Goal: Information Seeking & Learning: Check status

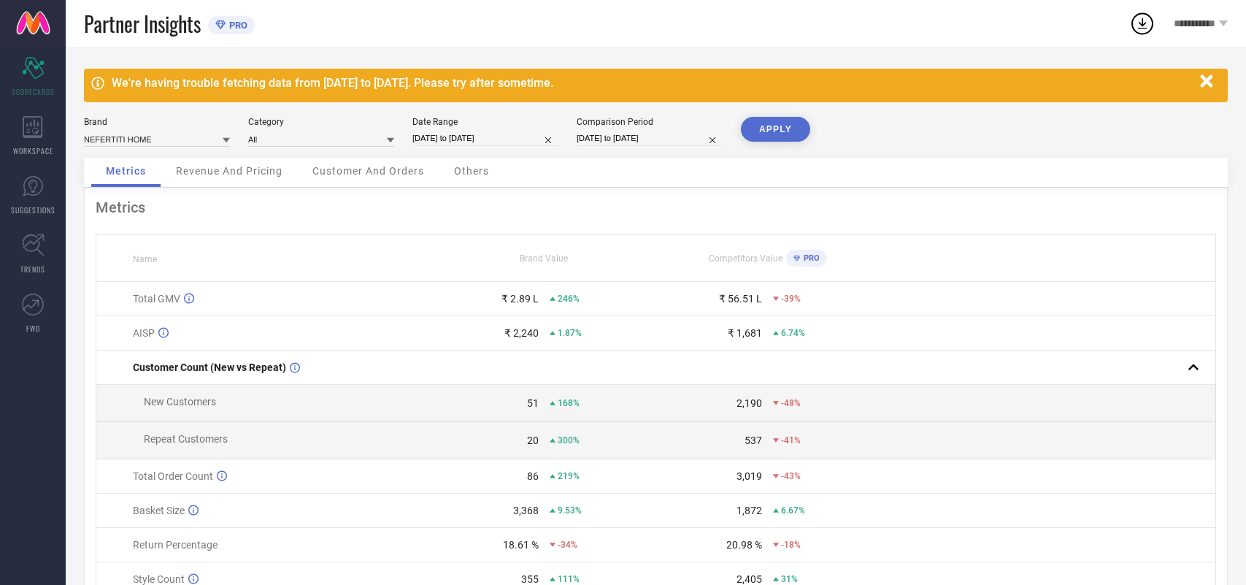
click at [16, 247] on link "TRENDS" at bounding box center [33, 254] width 66 height 58
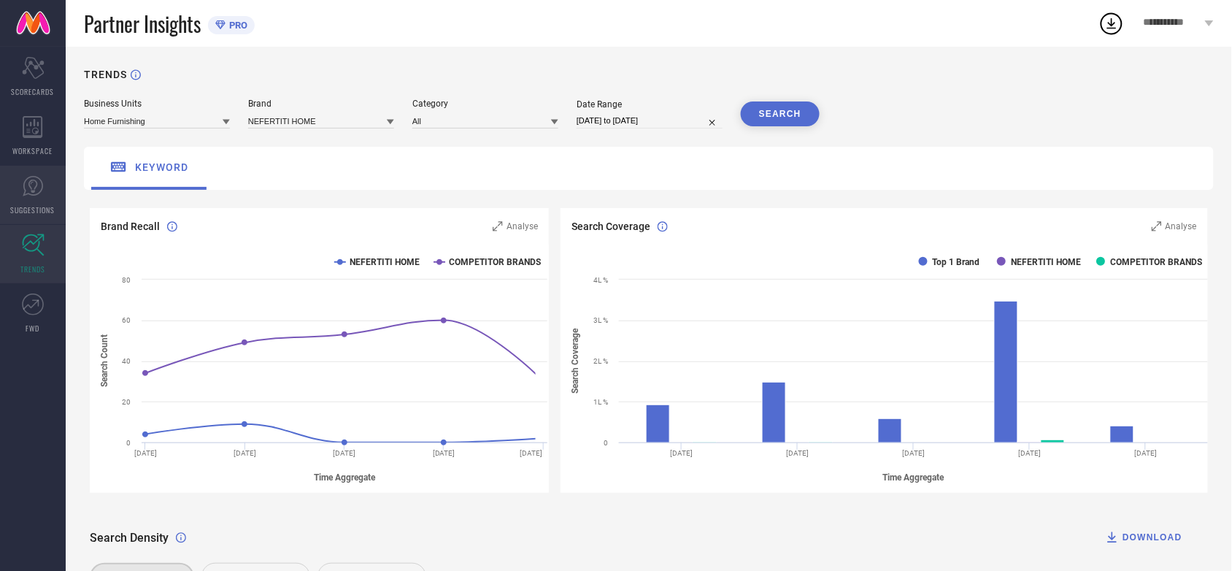
click at [27, 188] on icon at bounding box center [33, 186] width 22 height 22
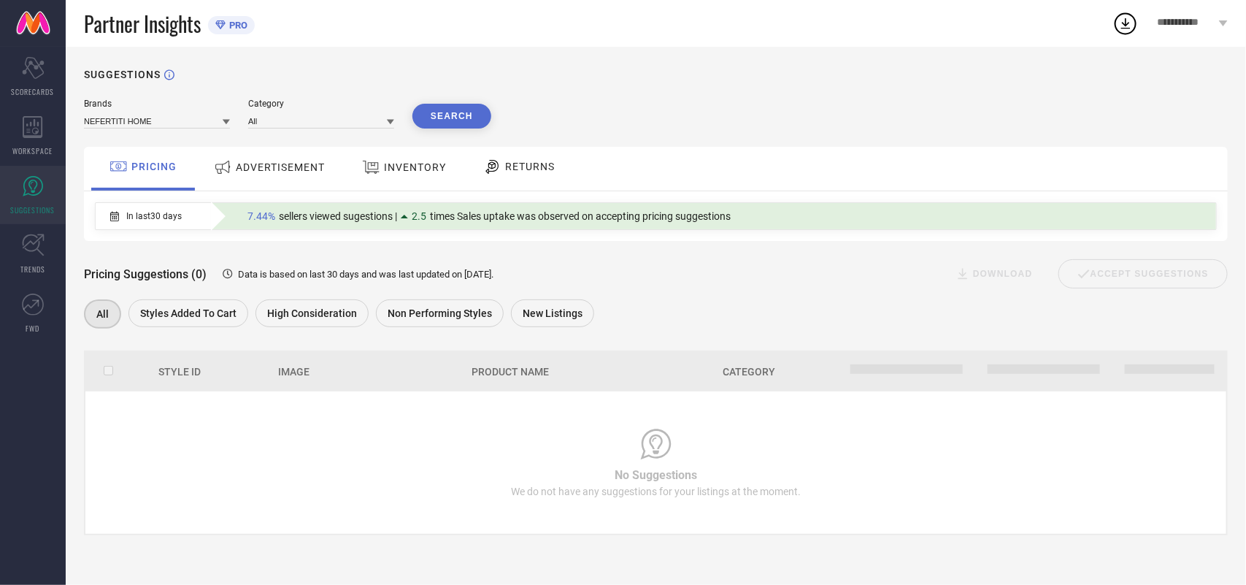
click at [263, 159] on div "ADVERTISEMENT" at bounding box center [269, 167] width 118 height 26
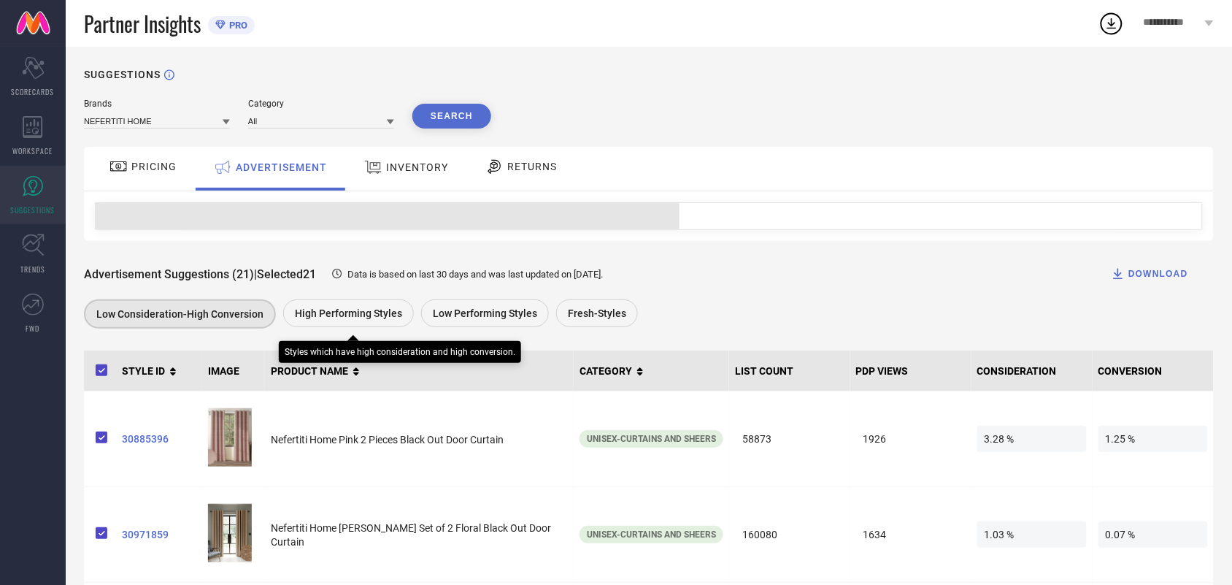
click at [355, 304] on div "High Performing Styles" at bounding box center [348, 313] width 131 height 28
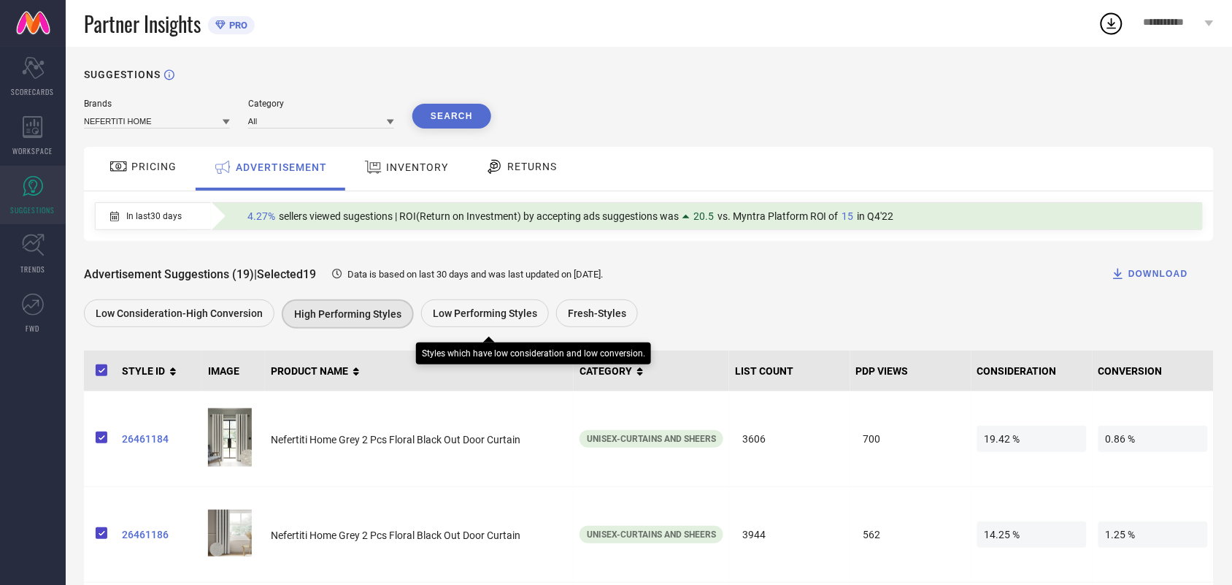
click at [486, 312] on span "Low Performing Styles" at bounding box center [485, 313] width 104 height 12
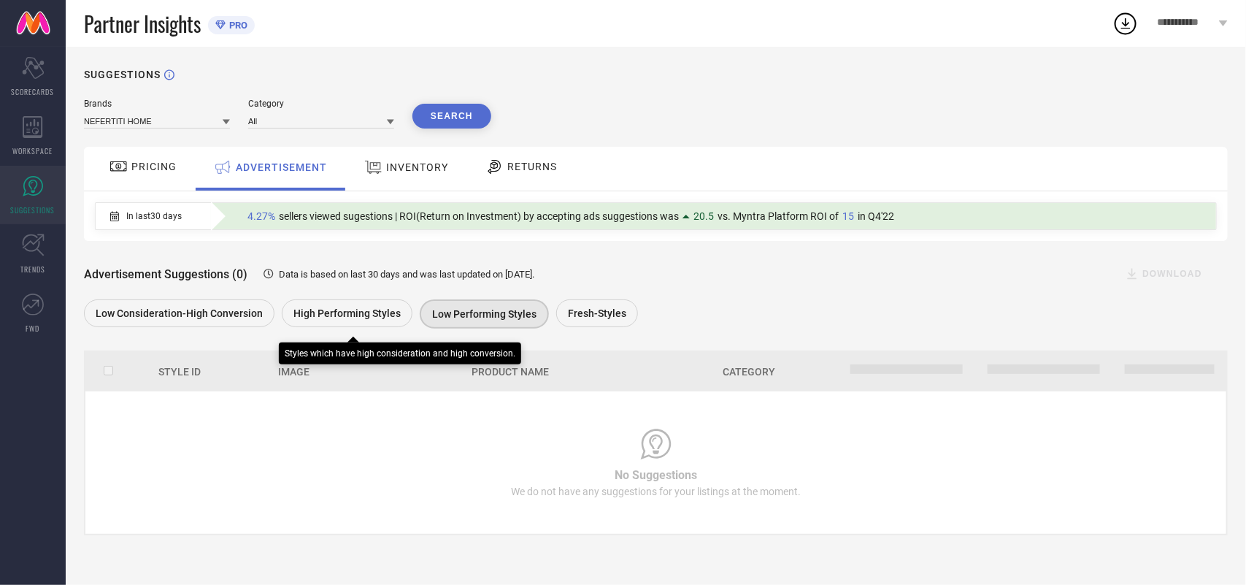
click at [366, 319] on span "High Performing Styles" at bounding box center [346, 313] width 107 height 12
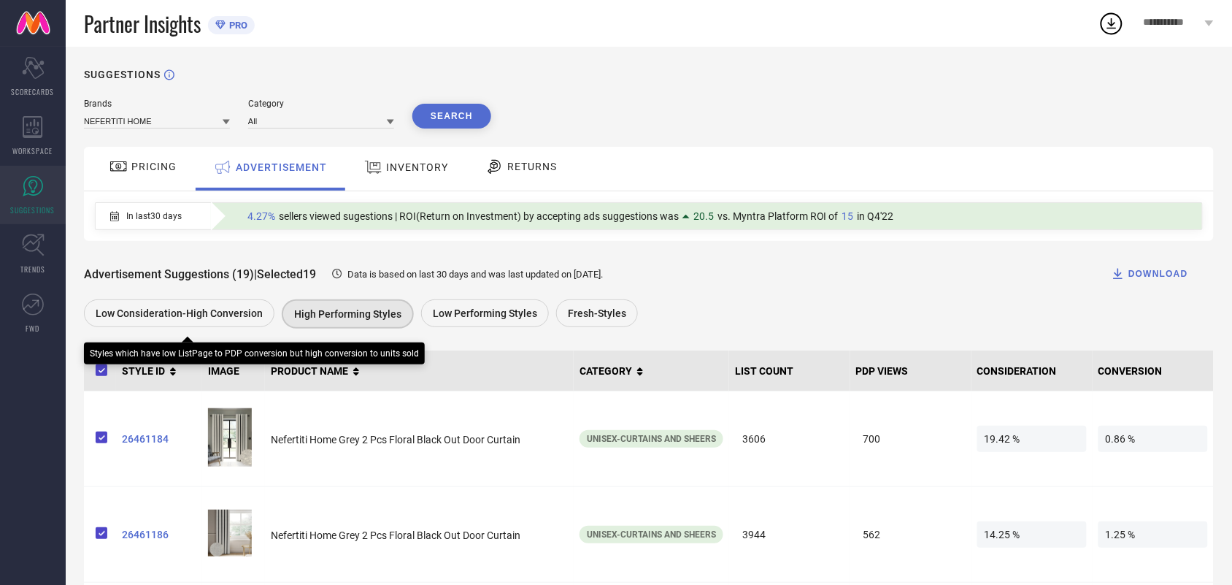
click at [198, 318] on span "Low Consideration-High Conversion" at bounding box center [179, 313] width 167 height 12
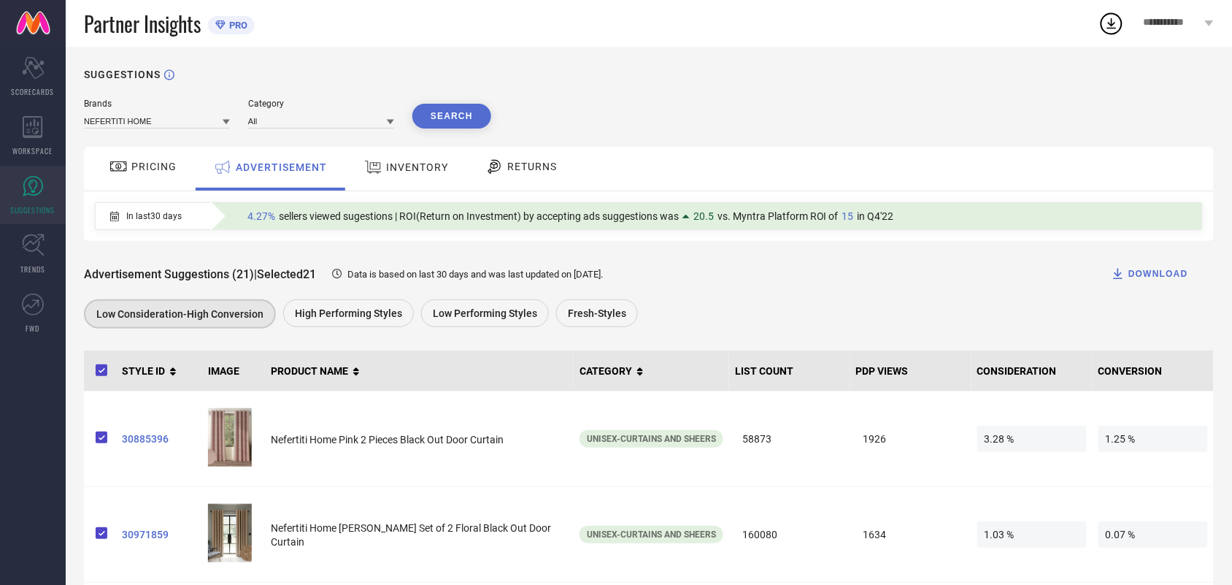
click at [245, 26] on span "PRO" at bounding box center [237, 25] width 22 height 11
click at [225, 23] on icon at bounding box center [220, 24] width 10 height 9
click at [447, 120] on button "Search" at bounding box center [451, 116] width 79 height 25
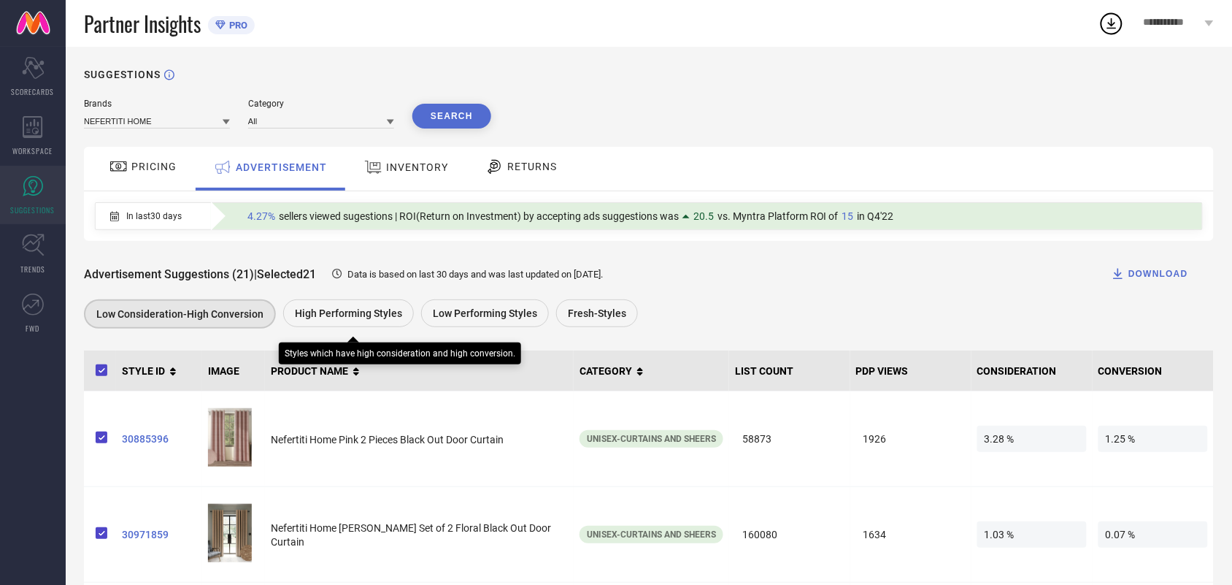
click at [350, 316] on span "High Performing Styles" at bounding box center [348, 313] width 107 height 12
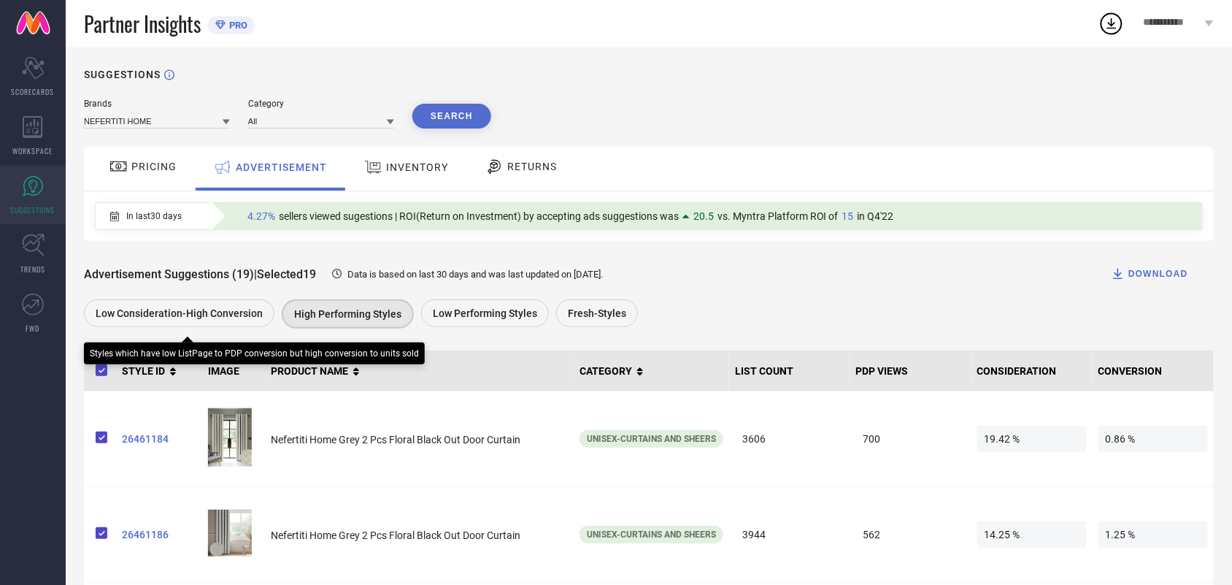
click at [201, 304] on div "Low Consideration-High Conversion" at bounding box center [179, 313] width 191 height 28
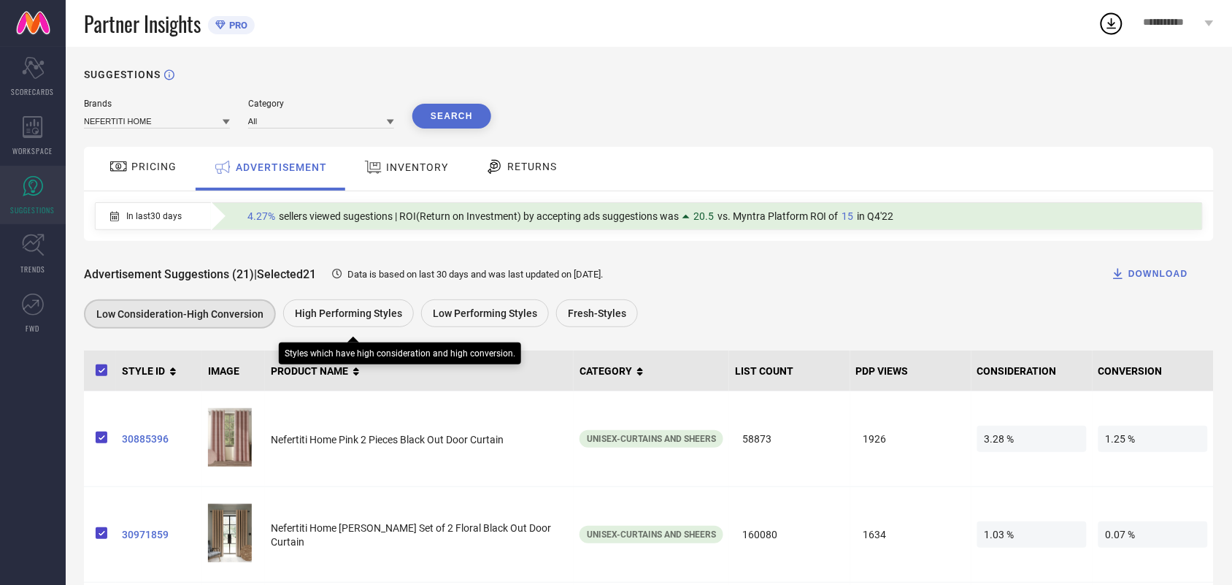
click at [359, 325] on div "High Performing Styles" at bounding box center [348, 313] width 131 height 28
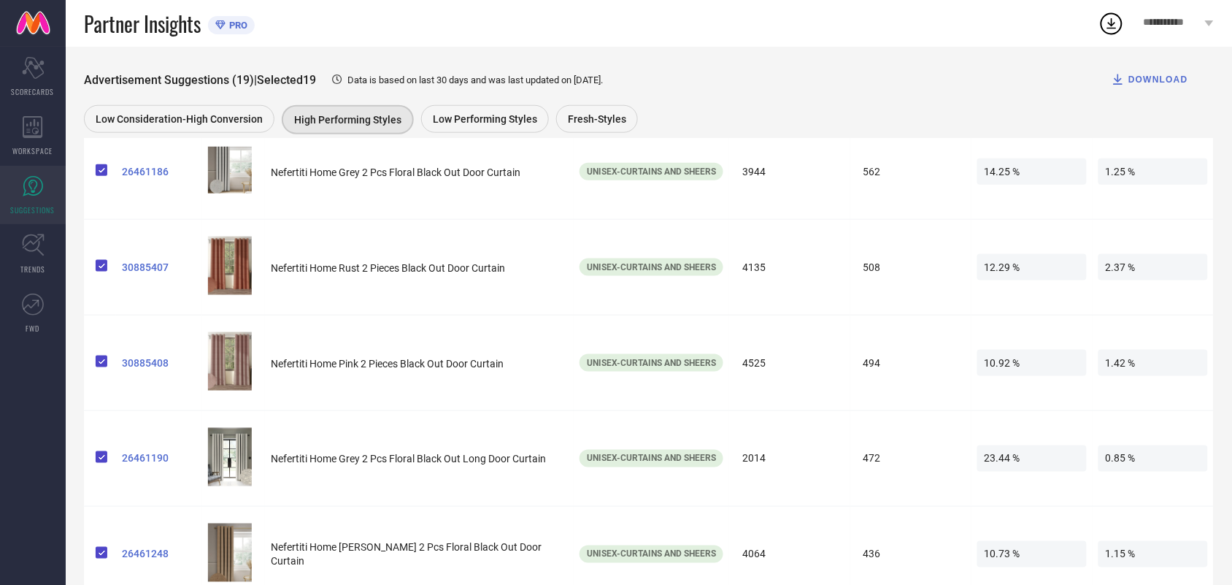
scroll to position [97, 0]
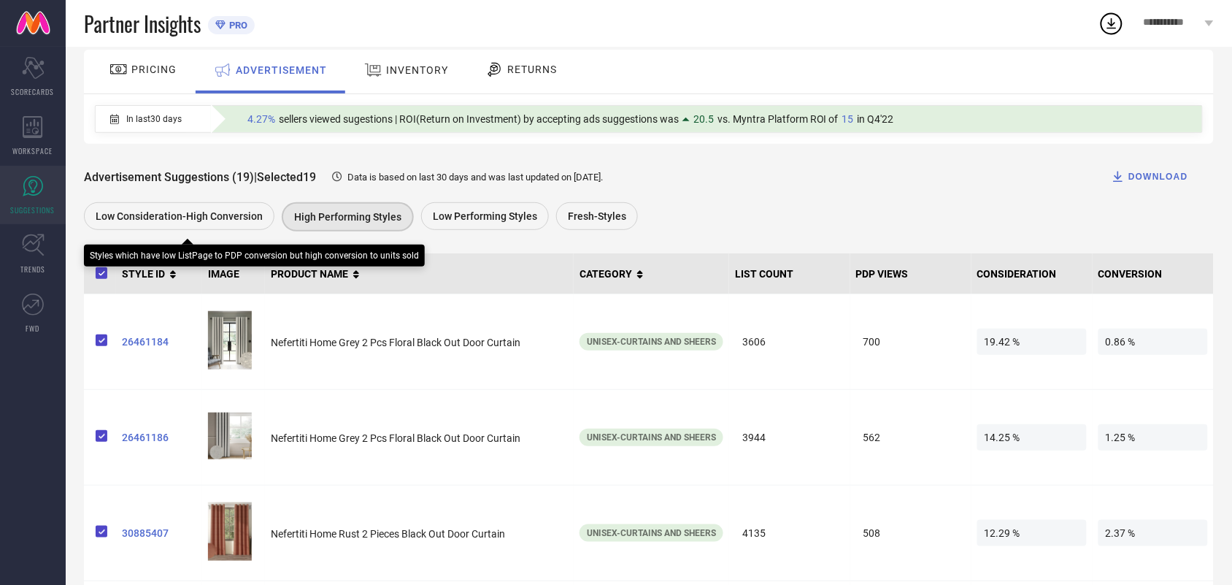
click at [190, 214] on span "Low Consideration-High Conversion" at bounding box center [179, 216] width 167 height 12
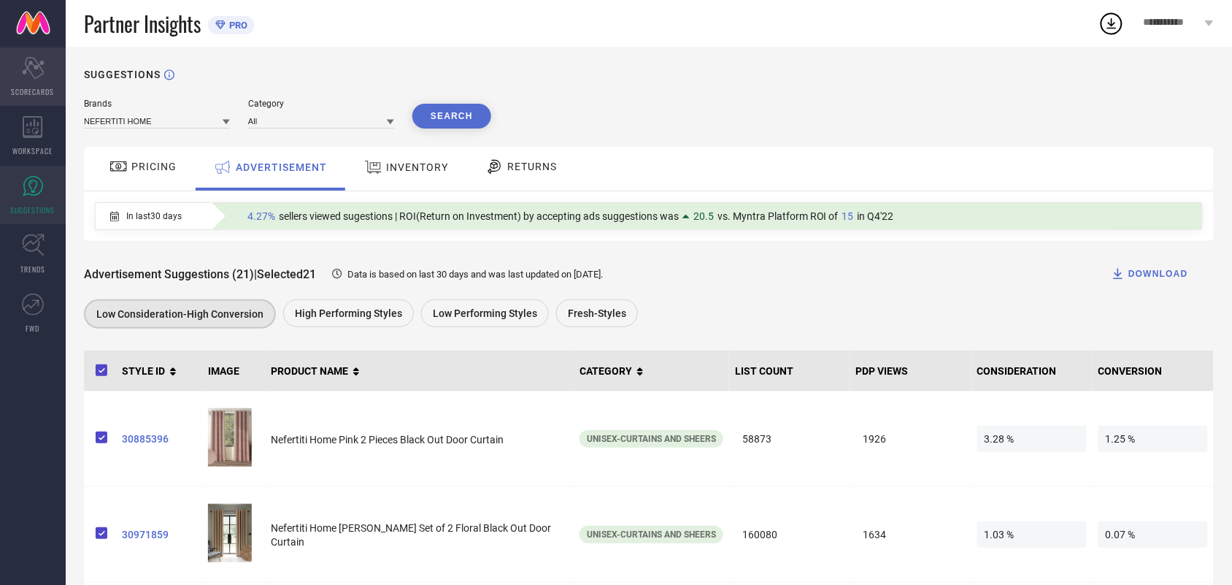
click at [37, 63] on icon "Scorecard" at bounding box center [33, 68] width 23 height 22
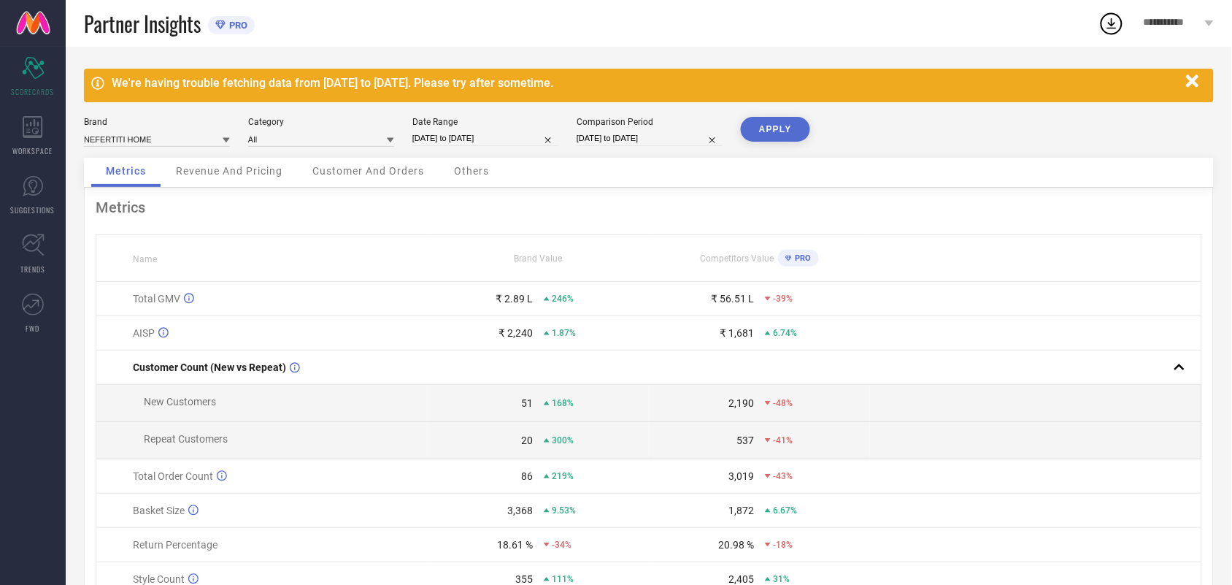
select select "7"
select select "2025"
select select "8"
select select "2025"
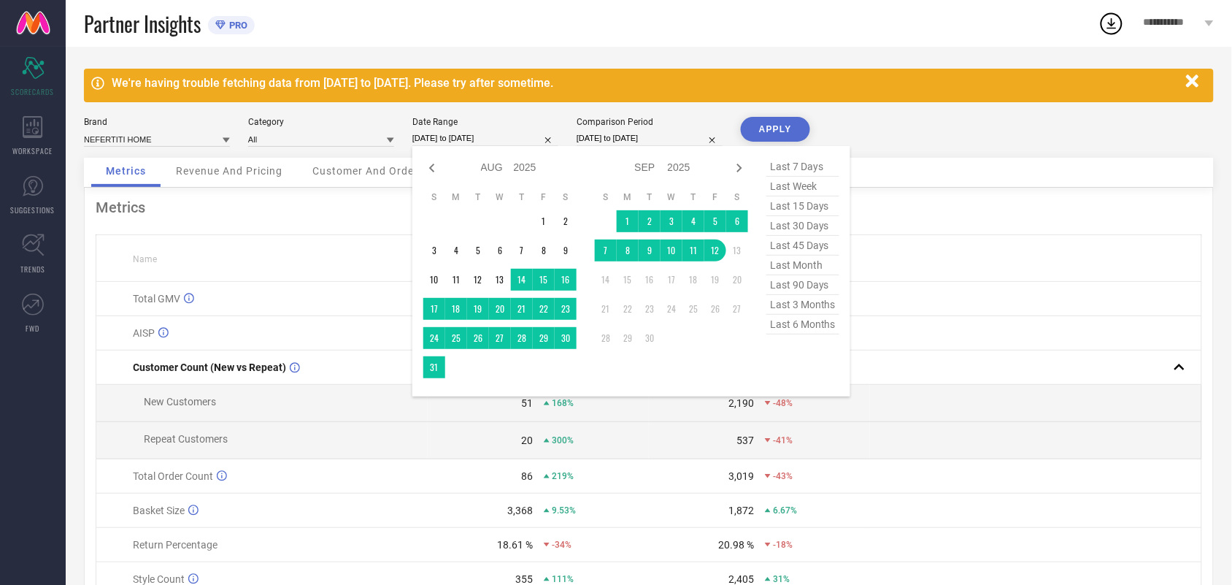
click at [438, 139] on input "[DATE] to [DATE]" at bounding box center [485, 138] width 146 height 15
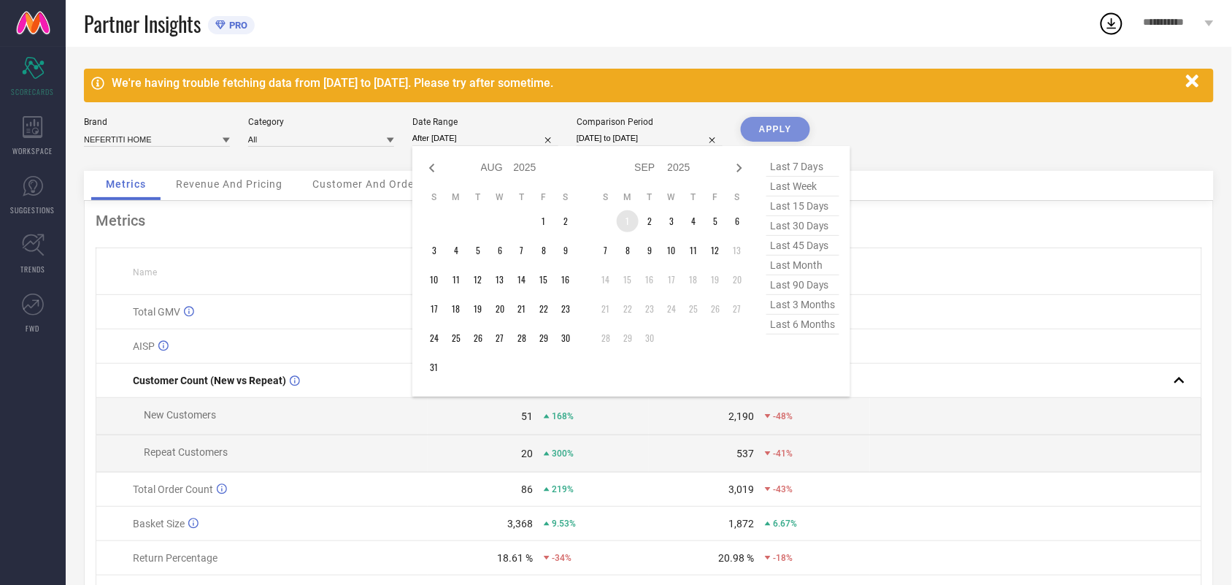
drag, startPoint x: 623, startPoint y: 220, endPoint x: 643, endPoint y: 224, distance: 20.8
click at [624, 220] on td "1" at bounding box center [628, 221] width 22 height 22
type input "[DATE] to [DATE]"
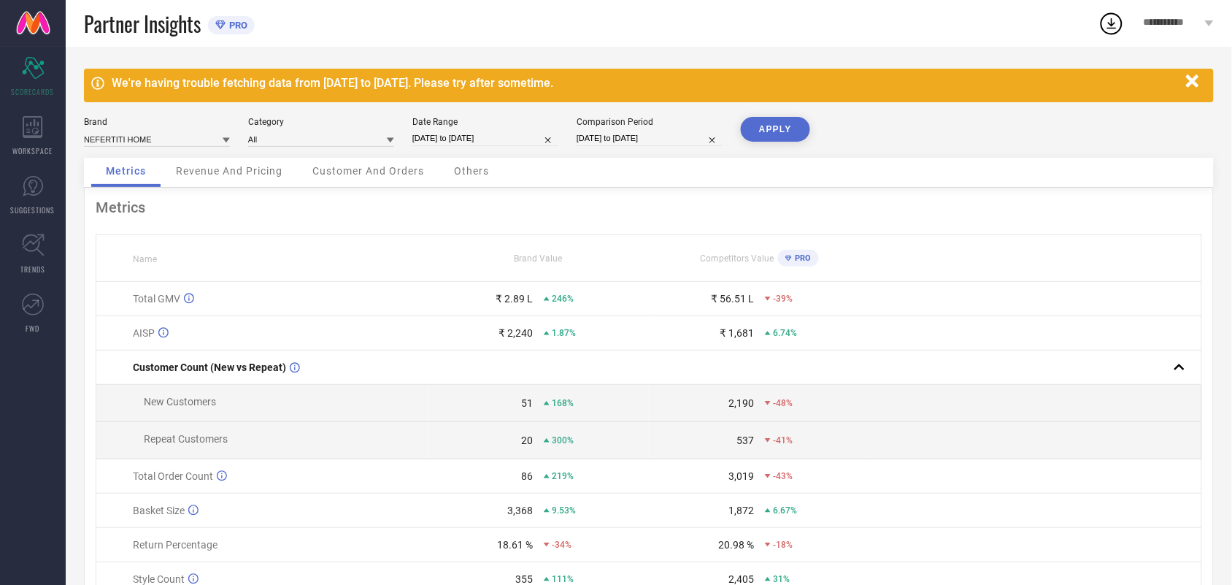
click at [779, 130] on button "APPLY" at bounding box center [775, 129] width 69 height 25
click at [464, 140] on input "[DATE] to [DATE]" at bounding box center [485, 138] width 146 height 15
select select "8"
select select "2025"
select select "9"
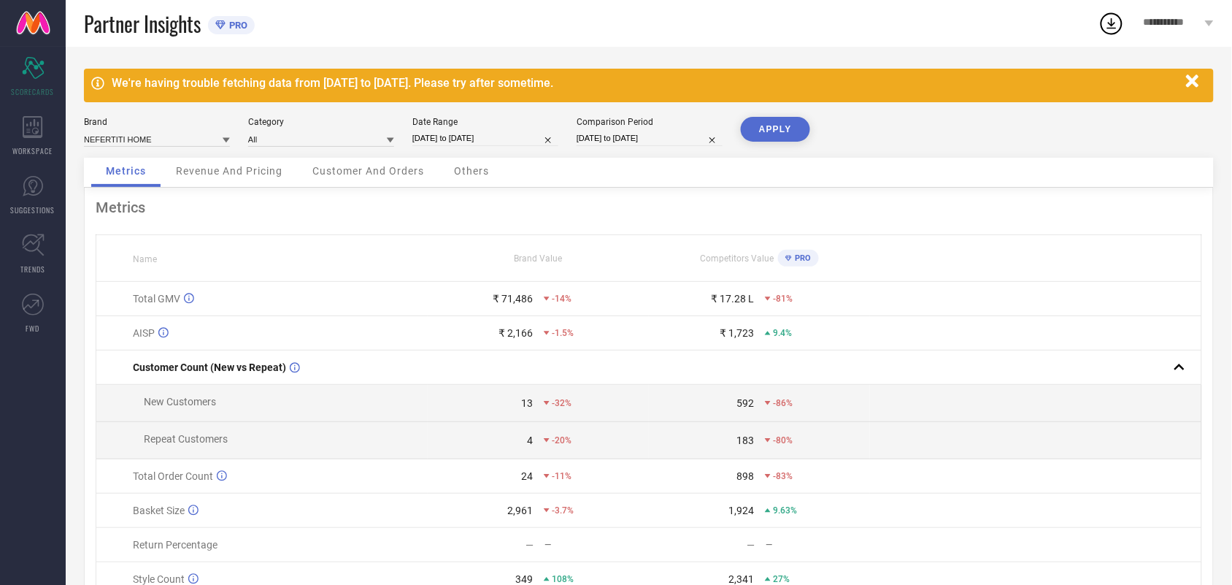
select select "2025"
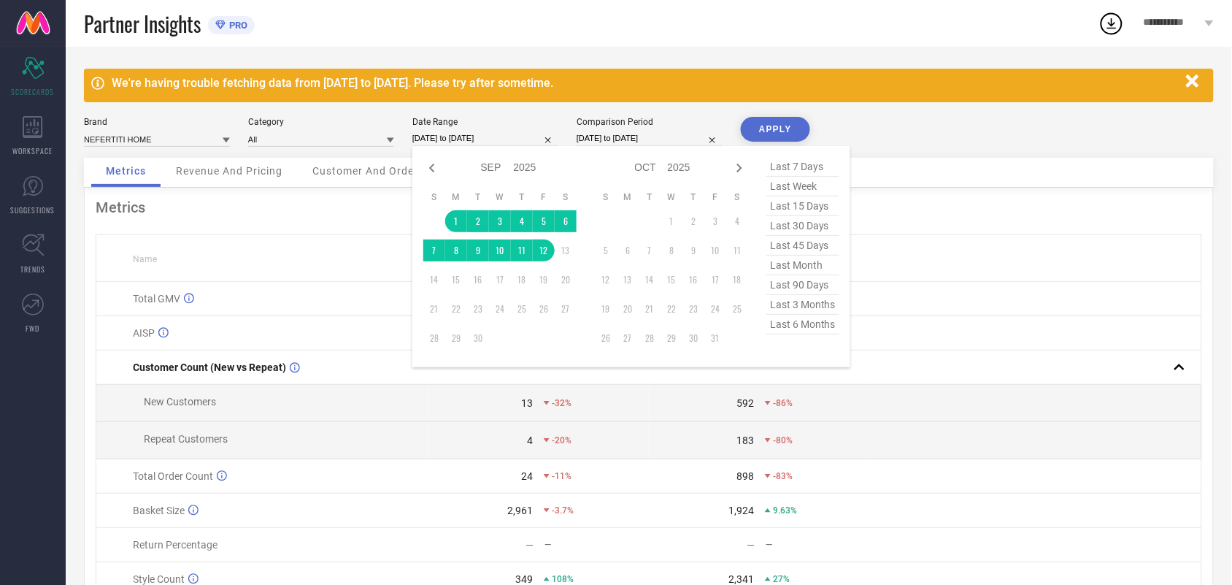
click at [921, 157] on div "Brand NEFERTITI HOME Category All Date Range [DATE] to [DATE] Jan Feb Mar Apr M…" at bounding box center [649, 137] width 1130 height 41
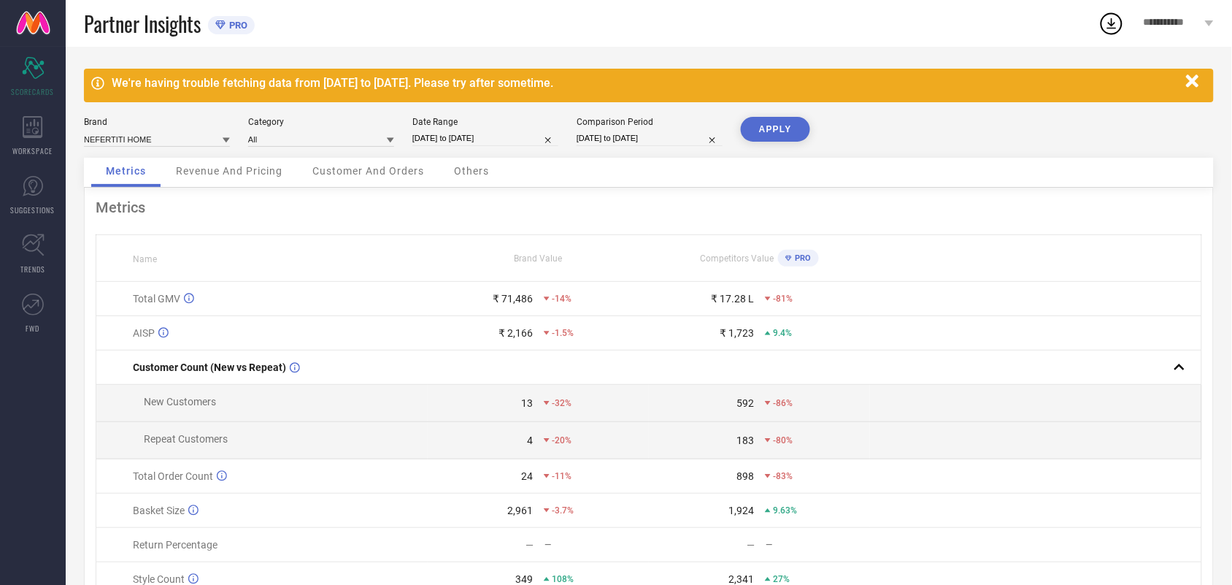
click at [785, 139] on button "APPLY" at bounding box center [775, 129] width 69 height 25
